Goal: Task Accomplishment & Management: Manage account settings

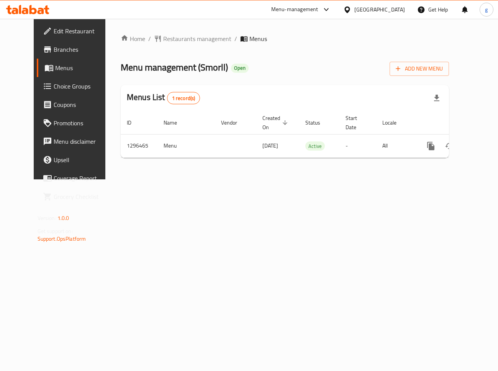
click at [54, 88] on span "Choice Groups" at bounding box center [82, 86] width 57 height 9
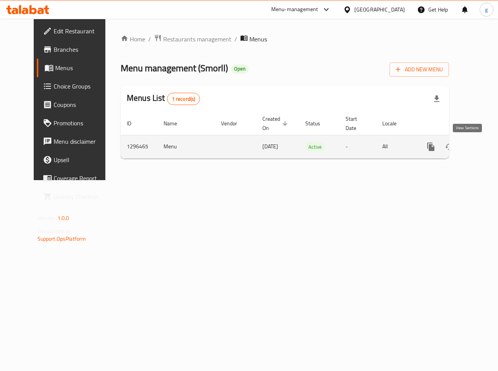
click at [483, 146] on icon "enhanced table" at bounding box center [486, 146] width 7 height 7
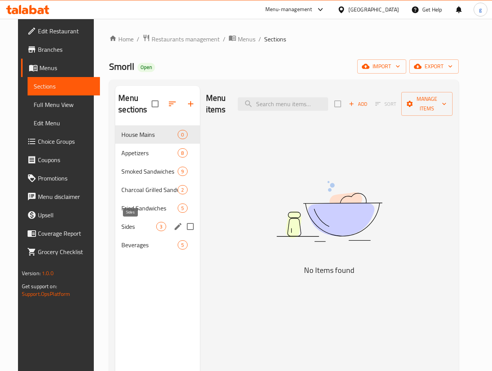
click at [139, 228] on span "Sides" at bounding box center [138, 226] width 35 height 9
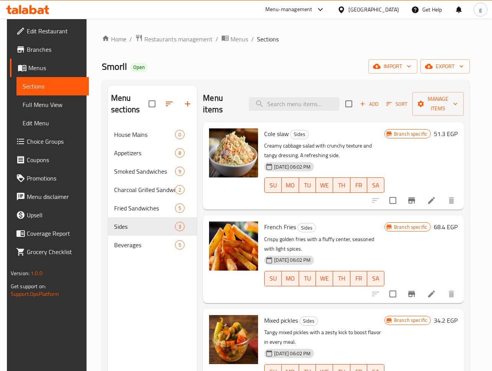
click at [278, 112] on div "Menu items Add Sort Manage items" at bounding box center [333, 104] width 261 height 36
click at [279, 108] on input "search" at bounding box center [294, 103] width 90 height 13
paste input "Side Options"
type input "Side Options"
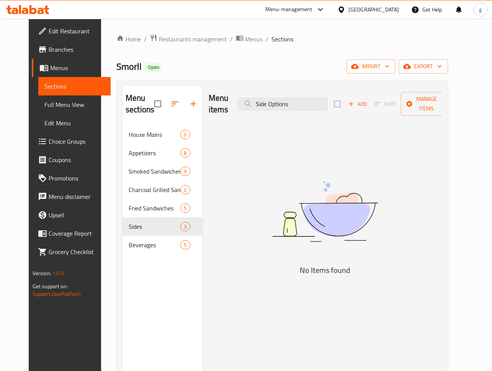
drag, startPoint x: 307, startPoint y: 103, endPoint x: 175, endPoint y: 104, distance: 132.2
click at [175, 104] on div "Menu sections House Mains 0 Appetizers 8 Smoked Sandwiches 9 Charcoal Grilled S…" at bounding box center [282, 271] width 319 height 371
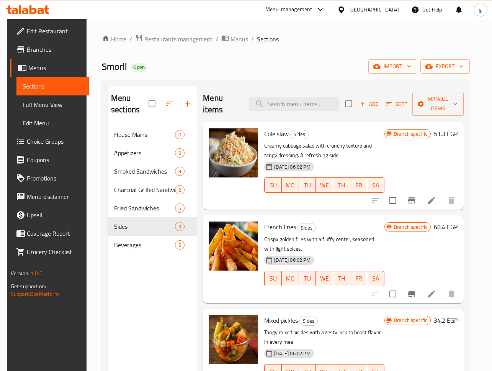
click at [42, 105] on span "Full Menu View" at bounding box center [53, 104] width 61 height 9
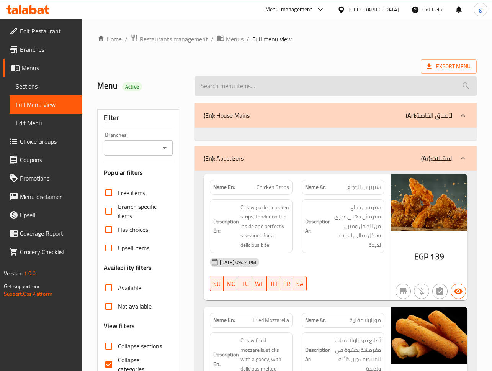
click at [286, 86] on input "search" at bounding box center [336, 86] width 282 height 20
paste input "Side Options"
type input "Side Options"
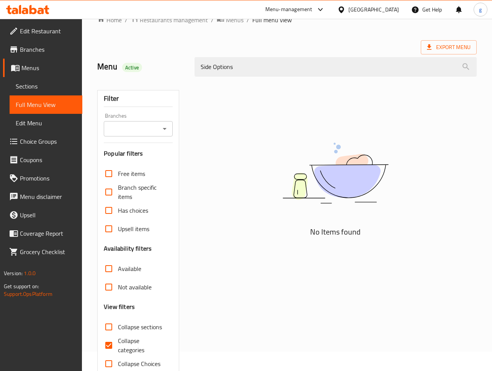
scroll to position [37, 0]
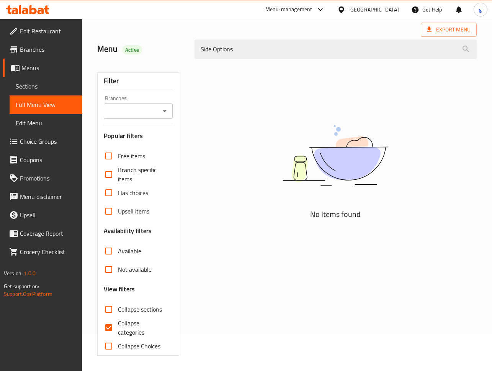
drag, startPoint x: 248, startPoint y: 49, endPoint x: 98, endPoint y: 46, distance: 150.2
click at [102, 44] on div "Menu Active Side Options" at bounding box center [287, 49] width 389 height 34
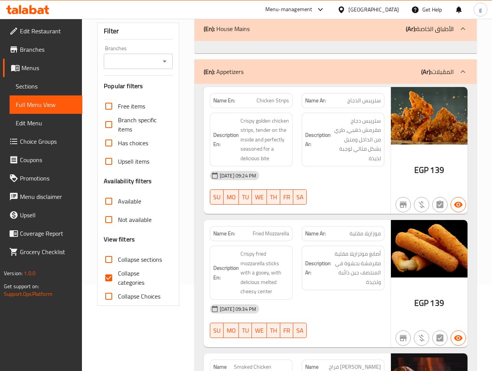
scroll to position [0, 0]
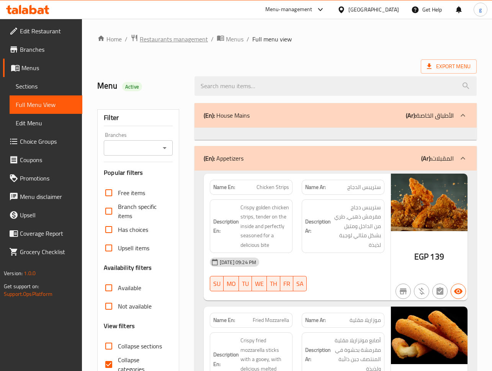
click at [167, 41] on span "Restaurants management" at bounding box center [174, 38] width 68 height 9
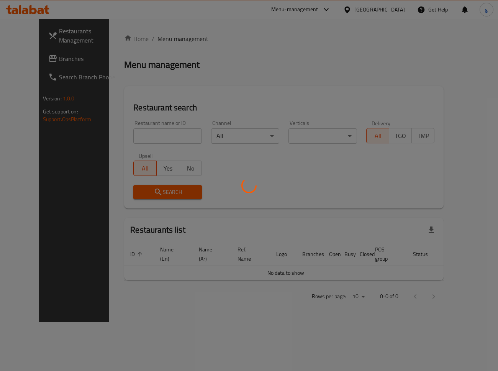
click at [31, 60] on div at bounding box center [249, 185] width 498 height 371
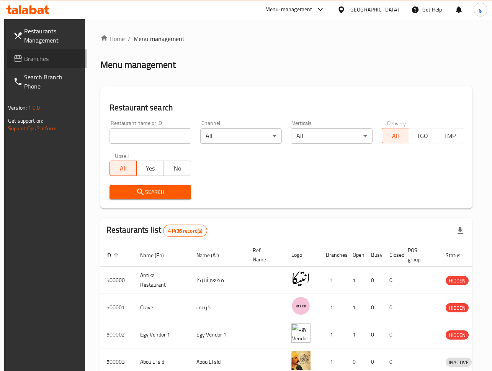
click at [29, 60] on span "Branches" at bounding box center [52, 58] width 56 height 9
